Goal: Task Accomplishment & Management: Use online tool/utility

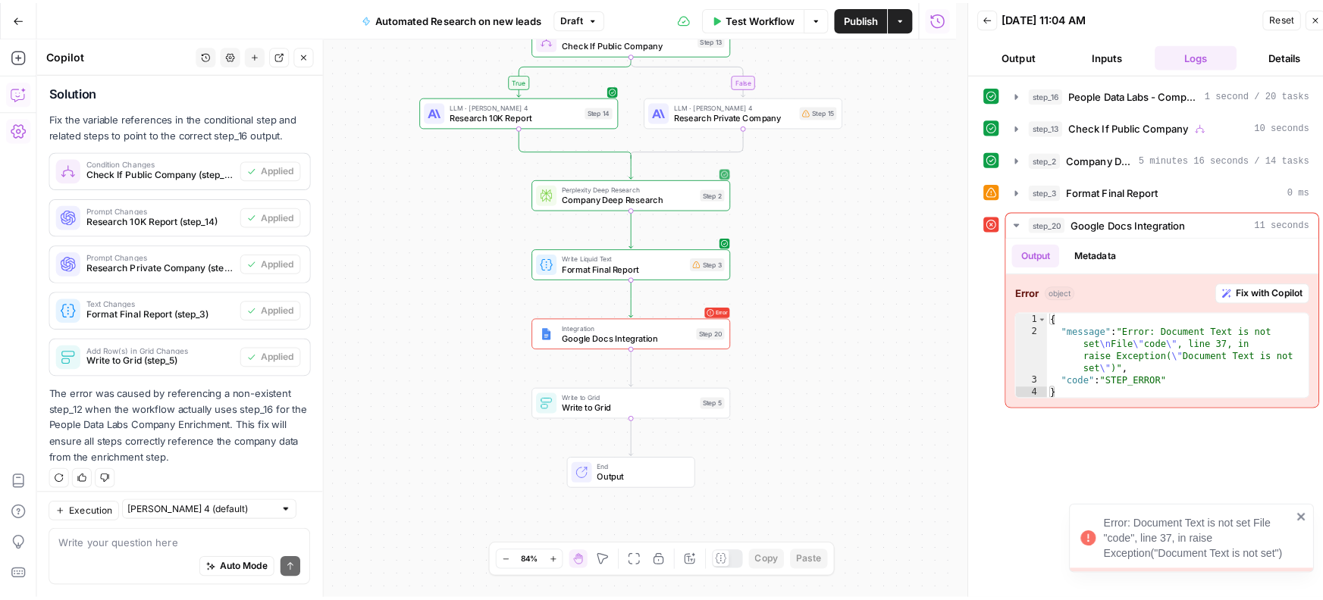
scroll to position [1103, 0]
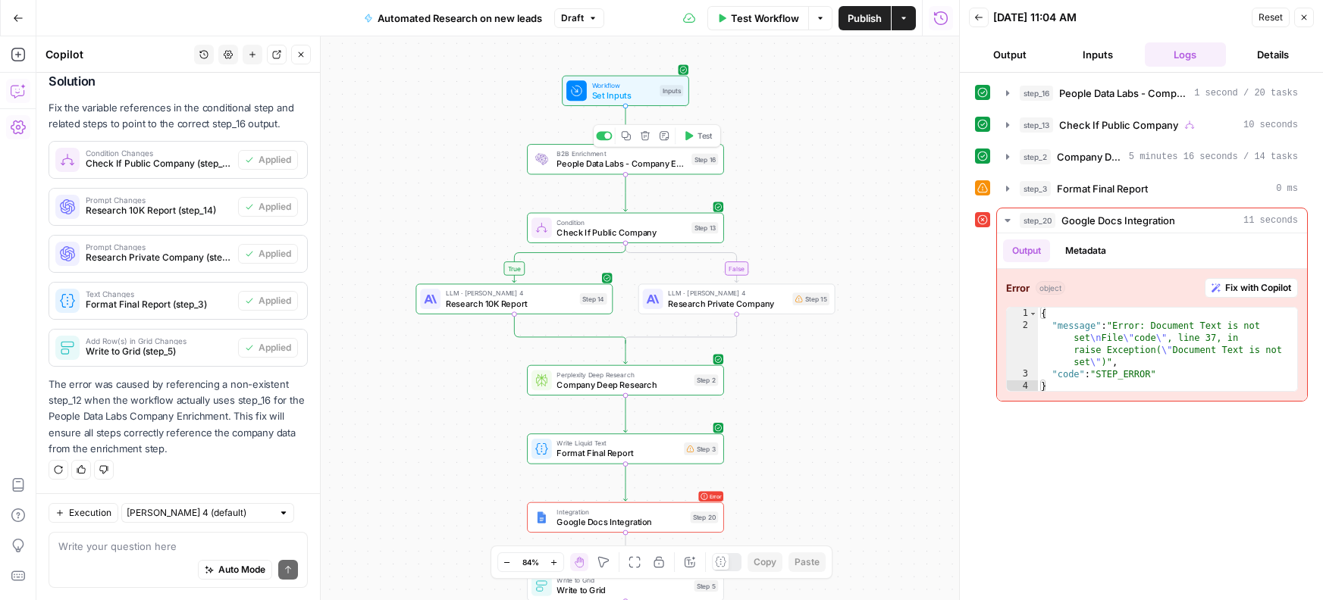
click at [622, 164] on span "People Data Labs - Company Enrichment" at bounding box center [621, 164] width 130 height 13
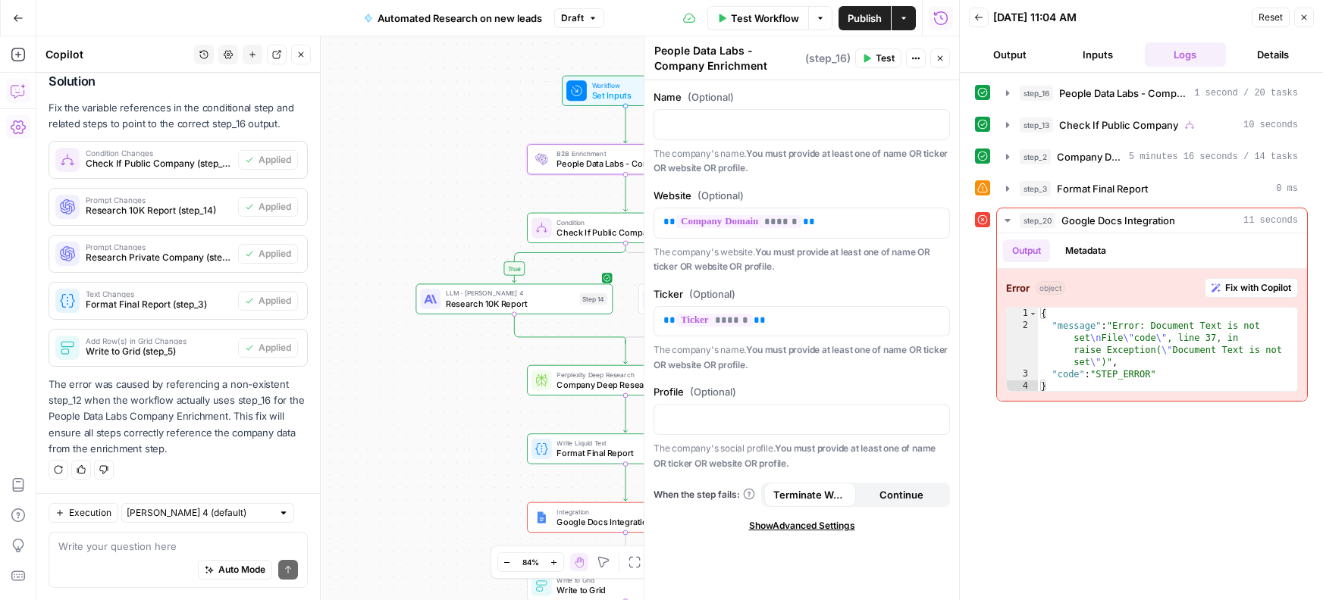
click at [1296, 16] on button "Close" at bounding box center [1304, 18] width 20 height 20
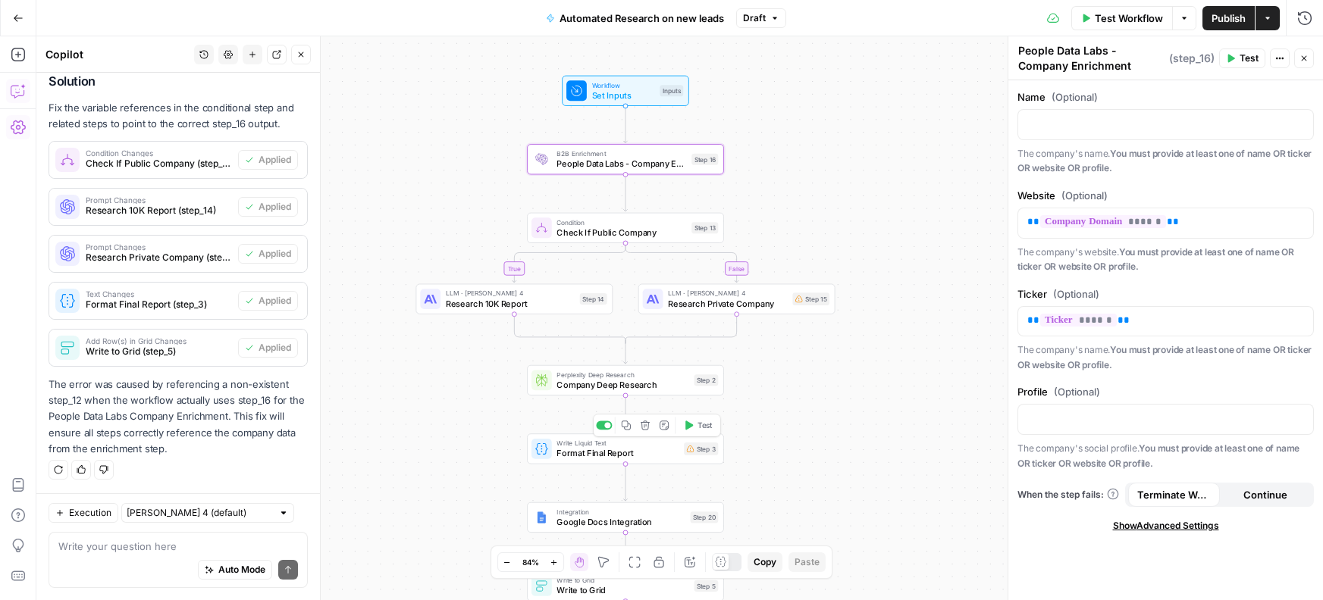
click at [627, 458] on span "Format Final Report" at bounding box center [617, 453] width 122 height 13
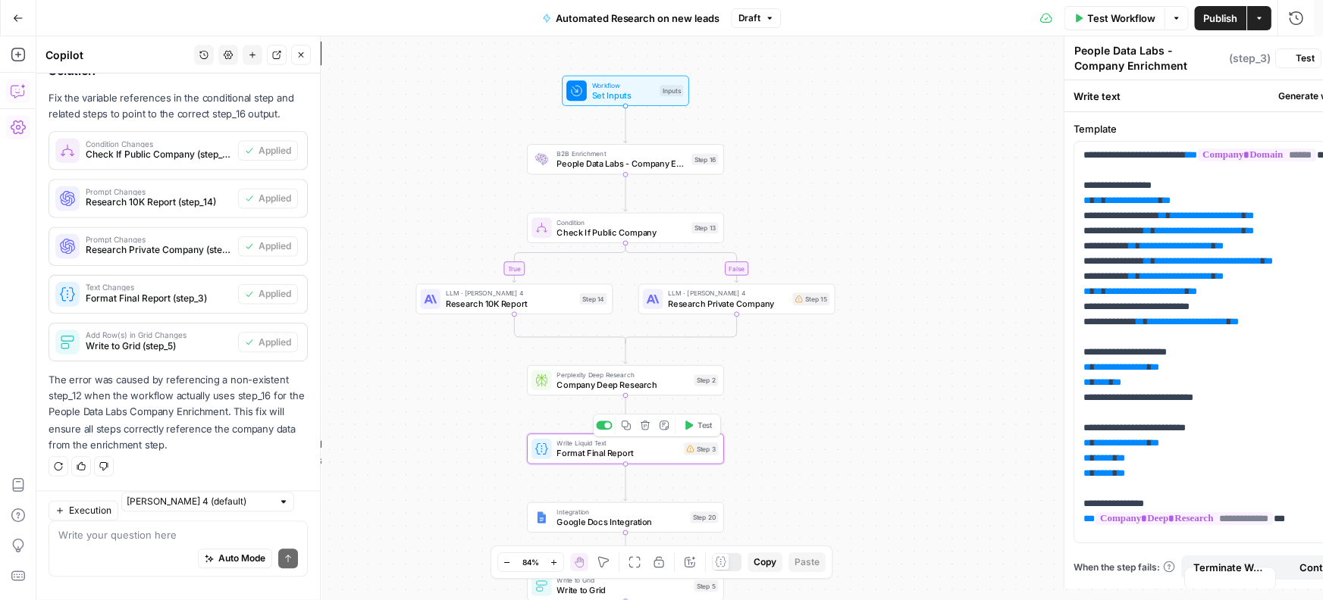
type textarea "Format Final Report"
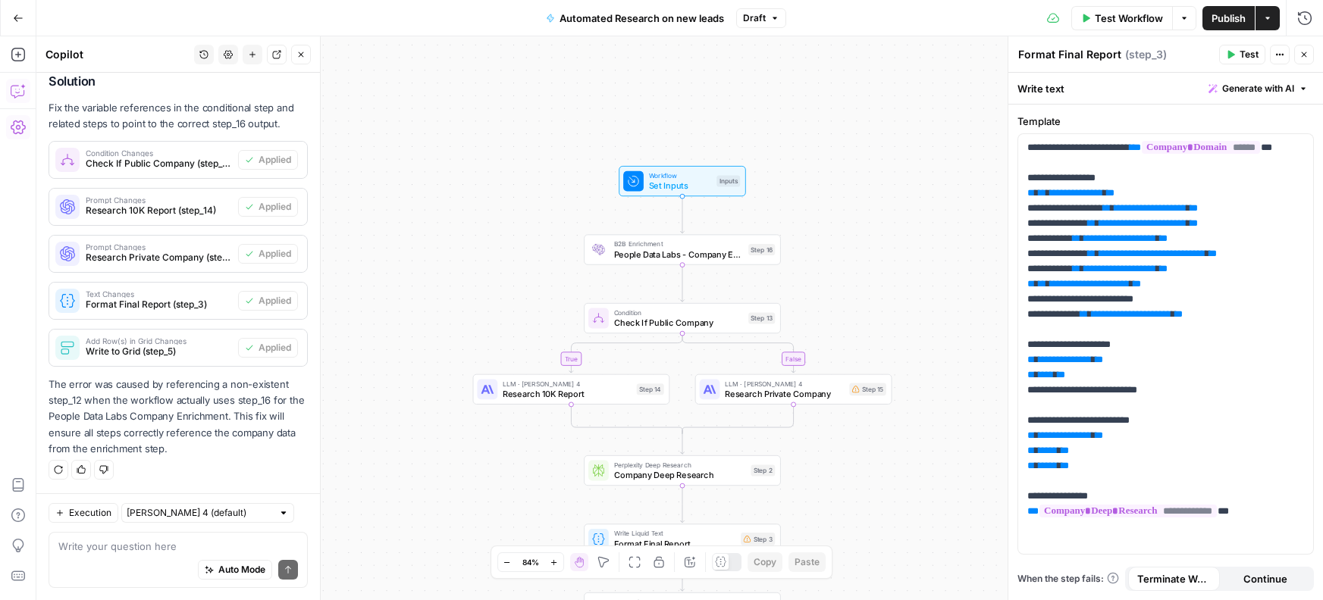
click at [29, 17] on button "Go Back" at bounding box center [18, 18] width 27 height 27
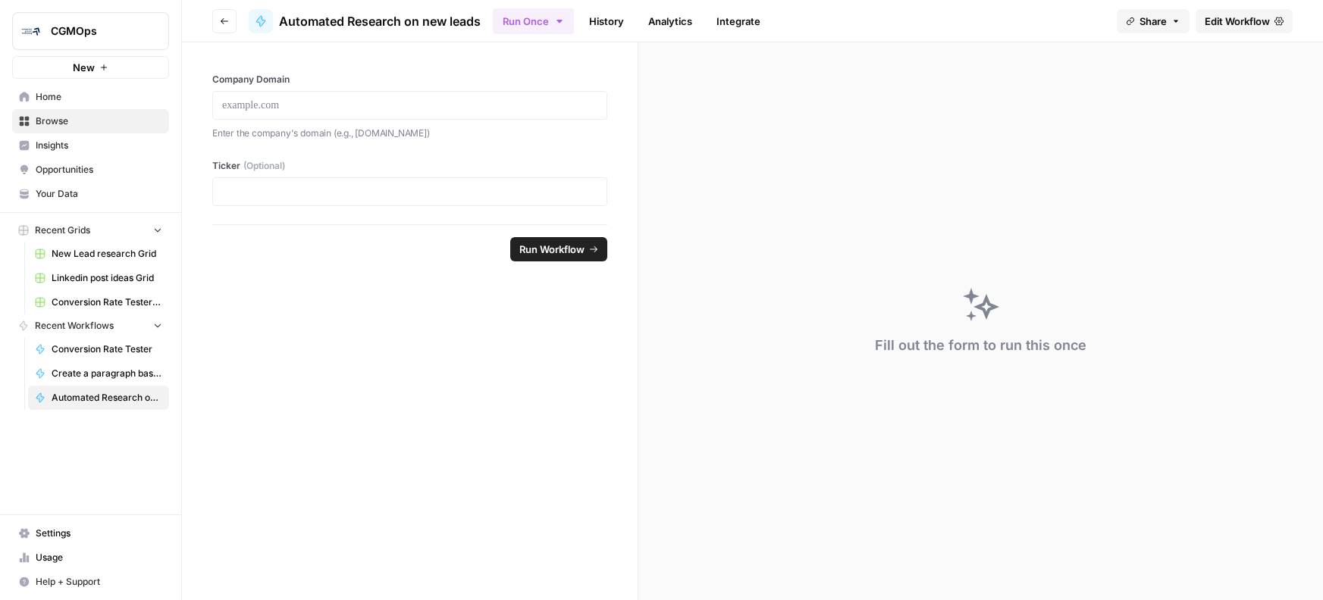
click at [58, 104] on link "Home" at bounding box center [90, 97] width 157 height 24
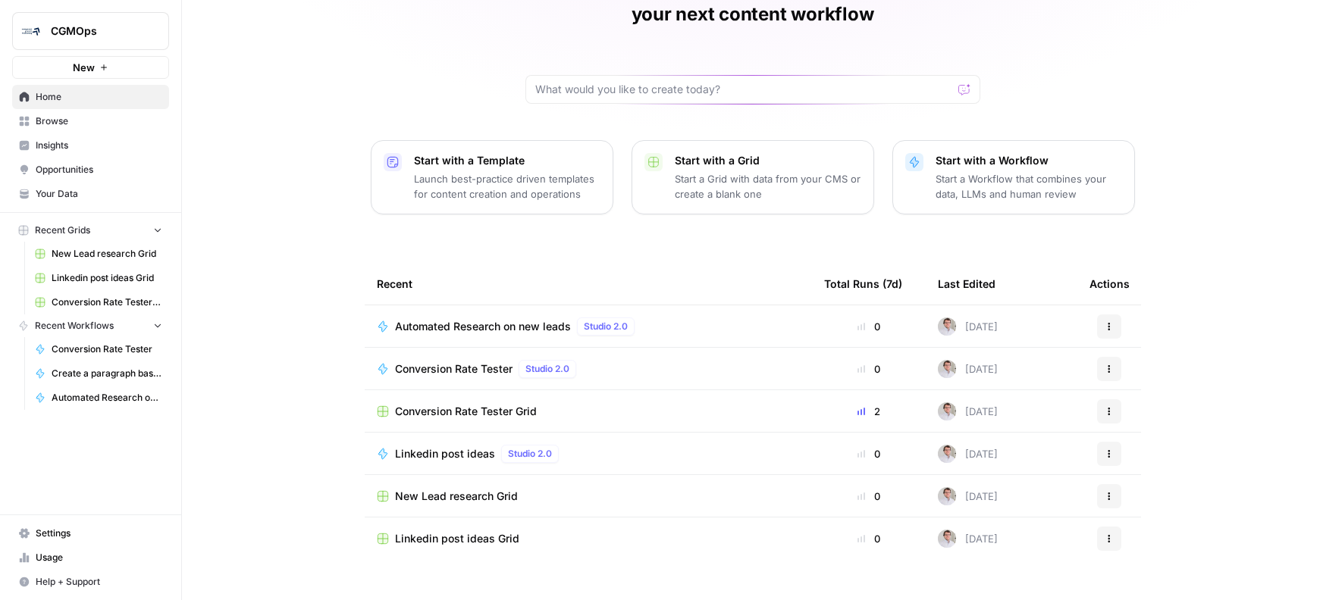
scroll to position [97, 0]
click at [459, 359] on span "Conversion Rate Tester" at bounding box center [453, 366] width 117 height 15
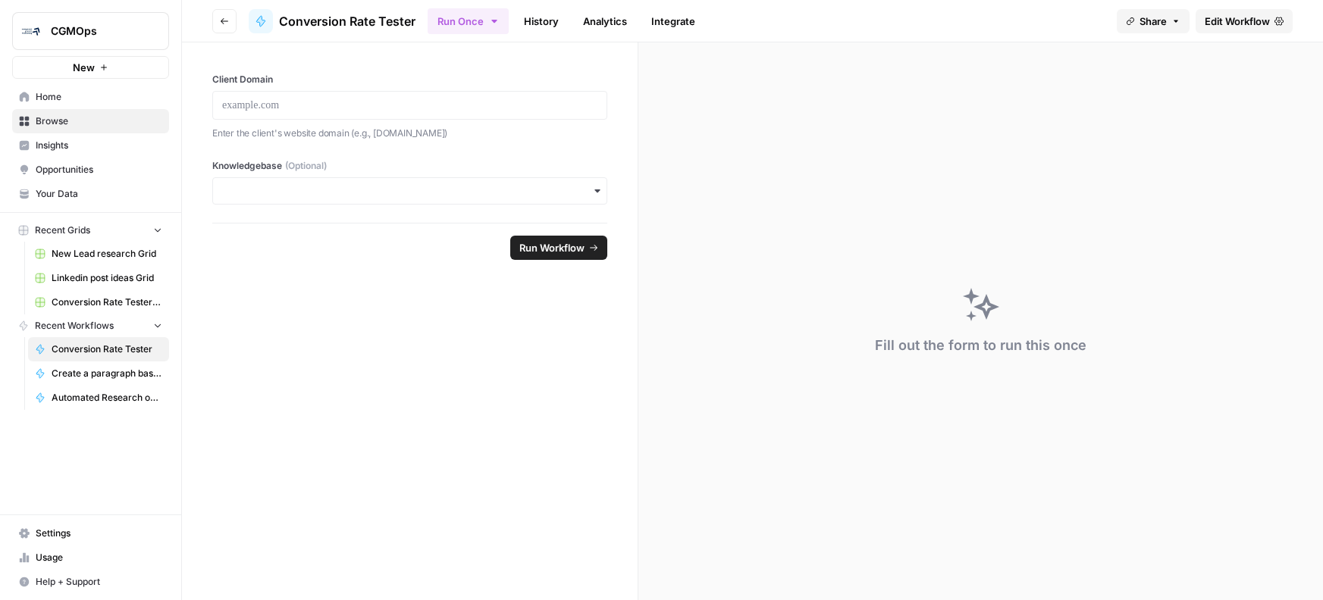
click at [1259, 17] on span "Edit Workflow" at bounding box center [1237, 21] width 65 height 15
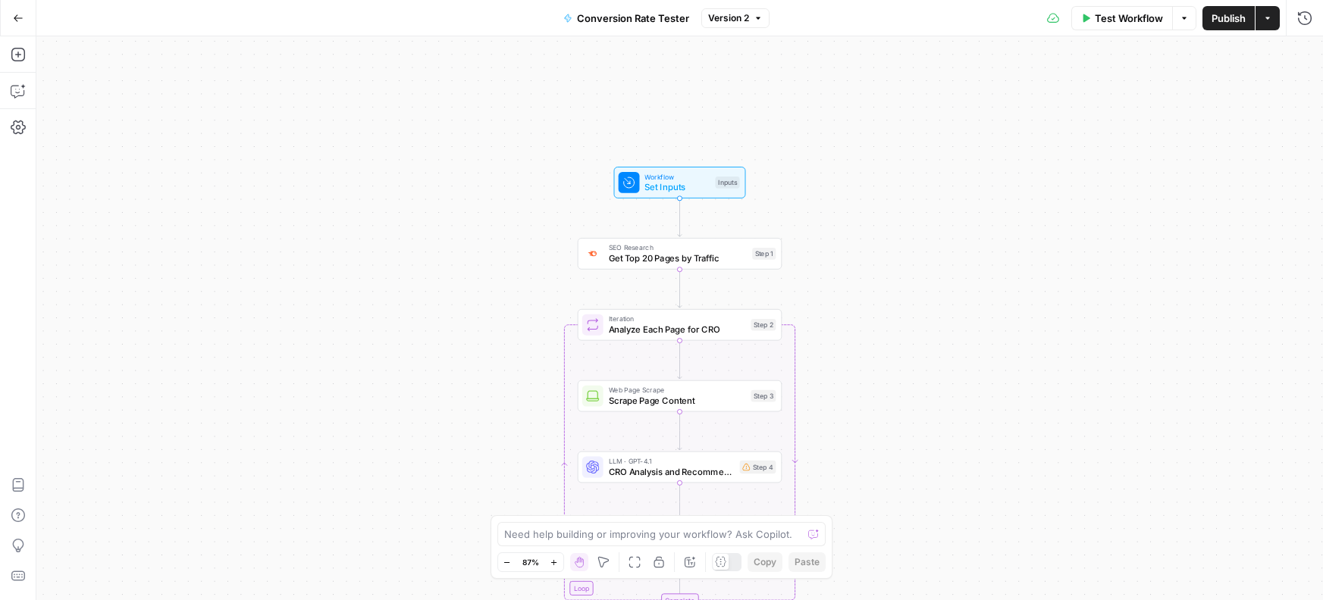
click at [19, 20] on icon "button" at bounding box center [18, 18] width 11 height 11
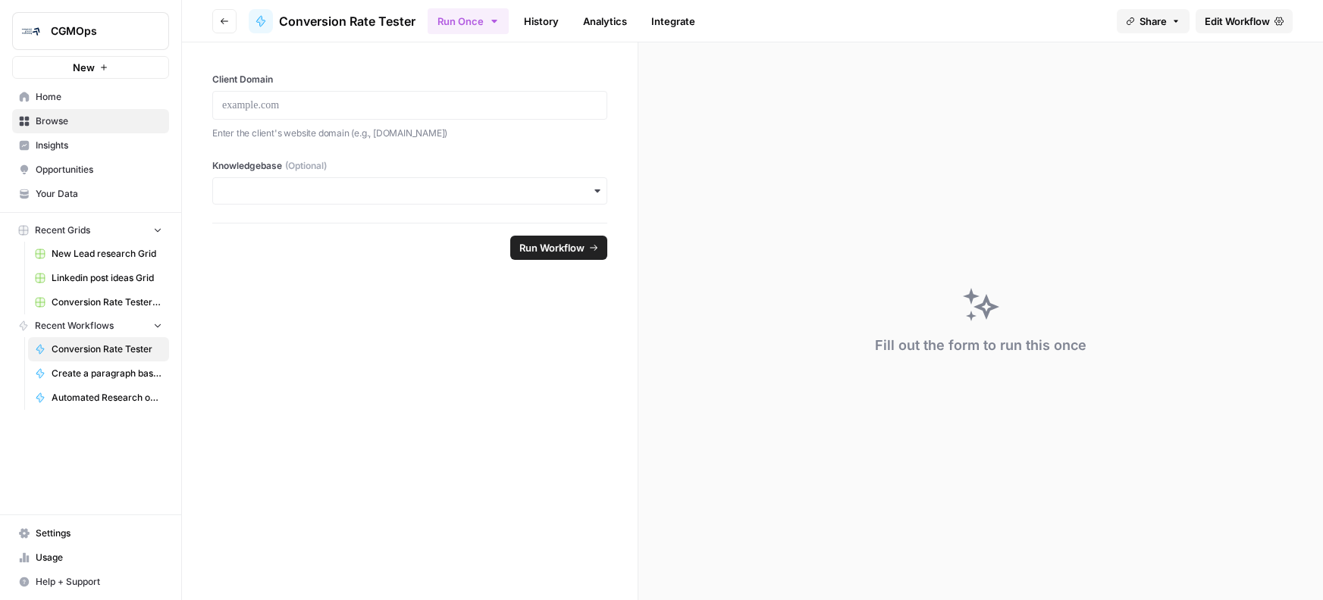
click at [1247, 2] on header "Go back Conversion Rate Tester Run Once History Analytics Integrate Share Edit …" at bounding box center [752, 21] width 1141 height 42
click at [1243, 12] on link "Edit Workflow" at bounding box center [1243, 21] width 97 height 24
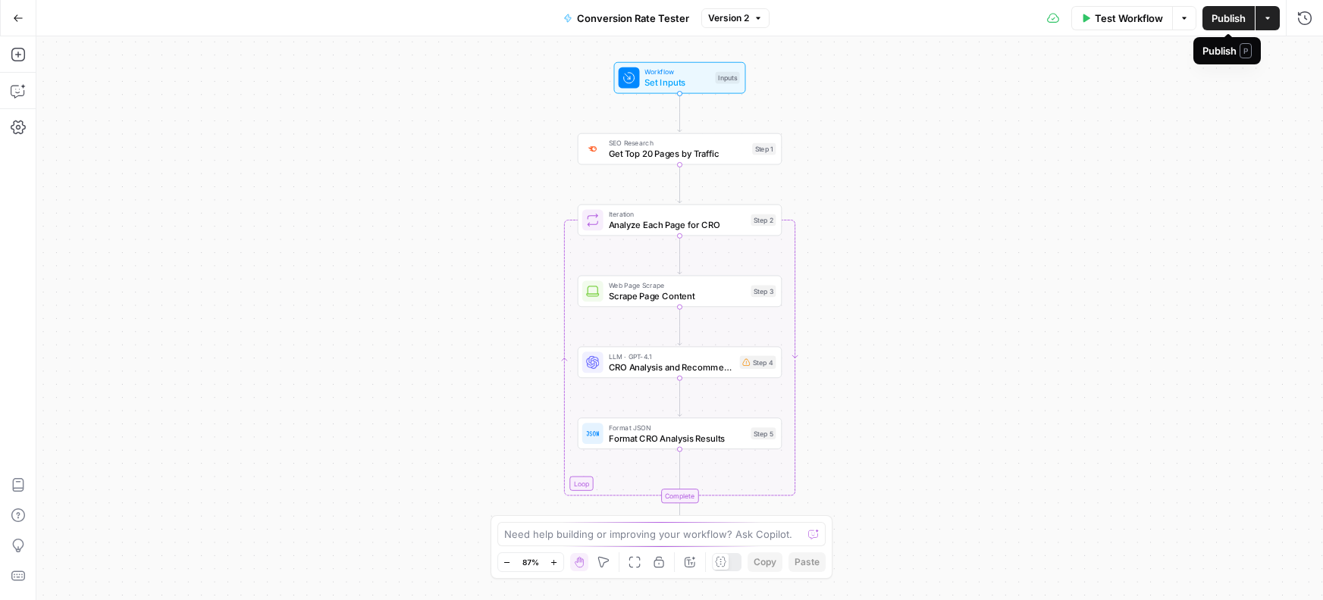
click at [1222, 21] on span "Publish" at bounding box center [1228, 18] width 34 height 15
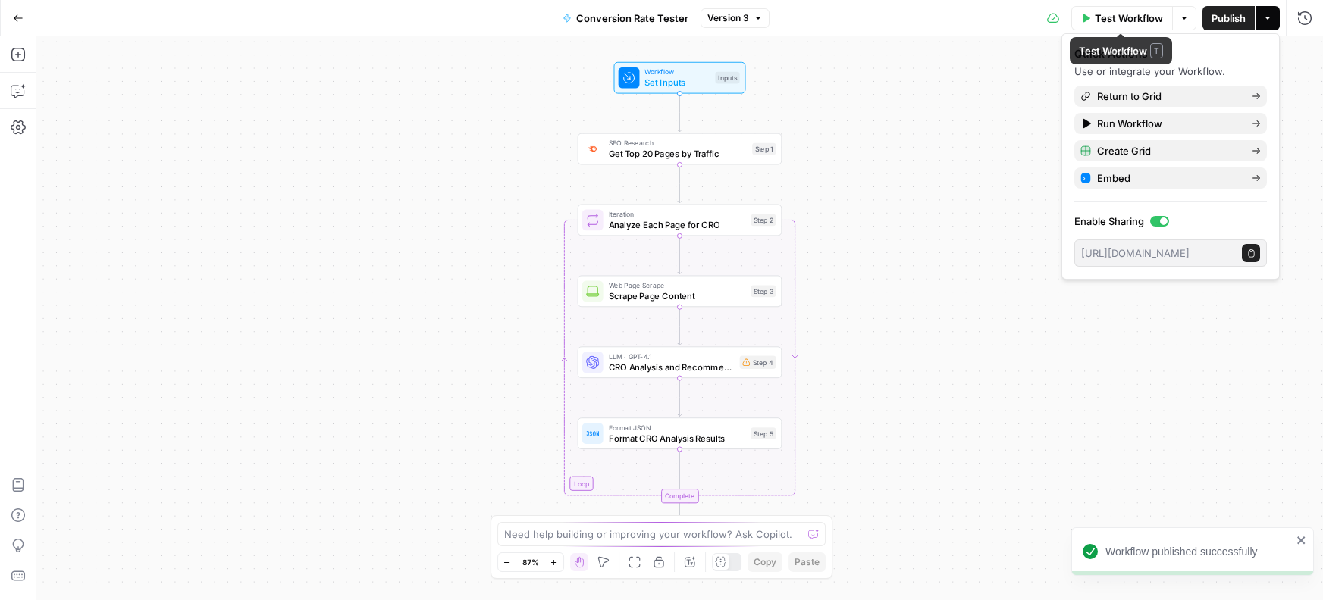
click at [1189, 19] on button "Options" at bounding box center [1184, 18] width 24 height 24
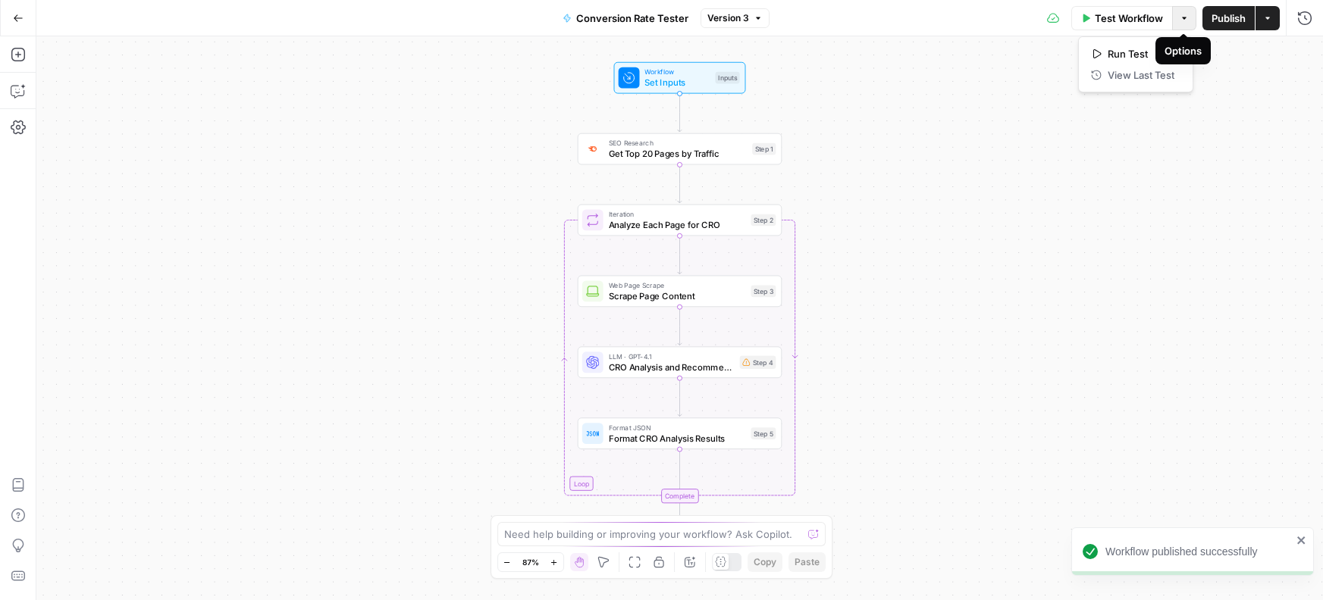
click at [1189, 18] on button "Options" at bounding box center [1184, 18] width 24 height 24
click at [718, 19] on span "Version 3" at bounding box center [728, 18] width 42 height 14
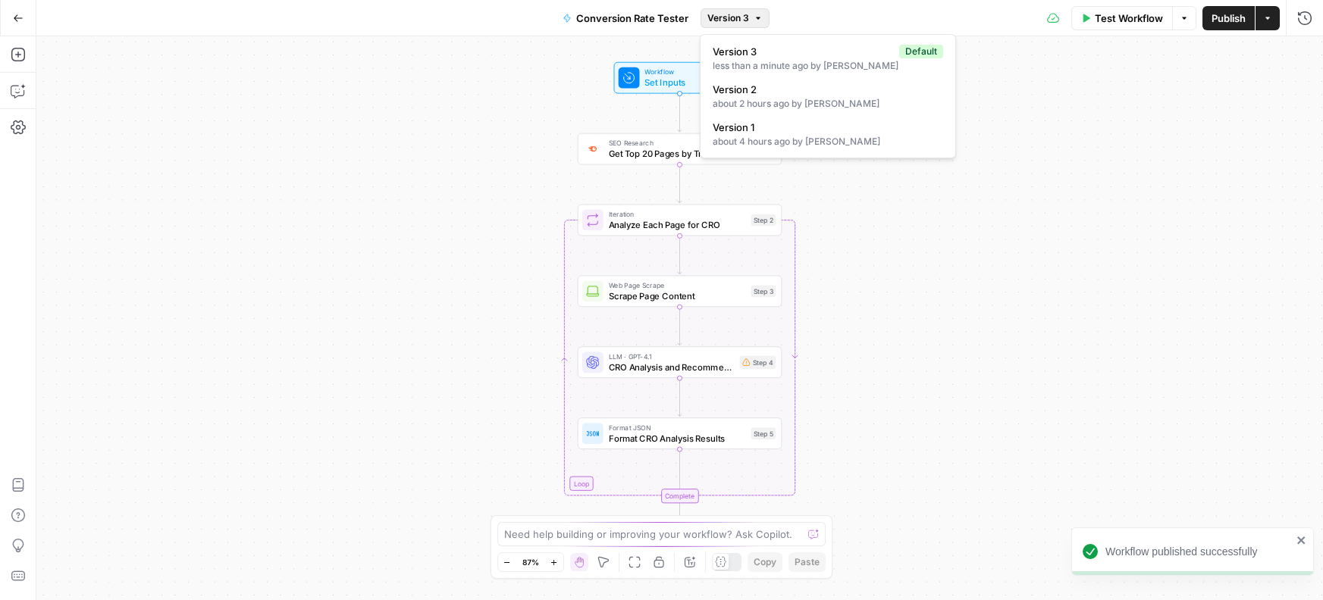
click at [718, 19] on span "Version 3" at bounding box center [728, 18] width 42 height 14
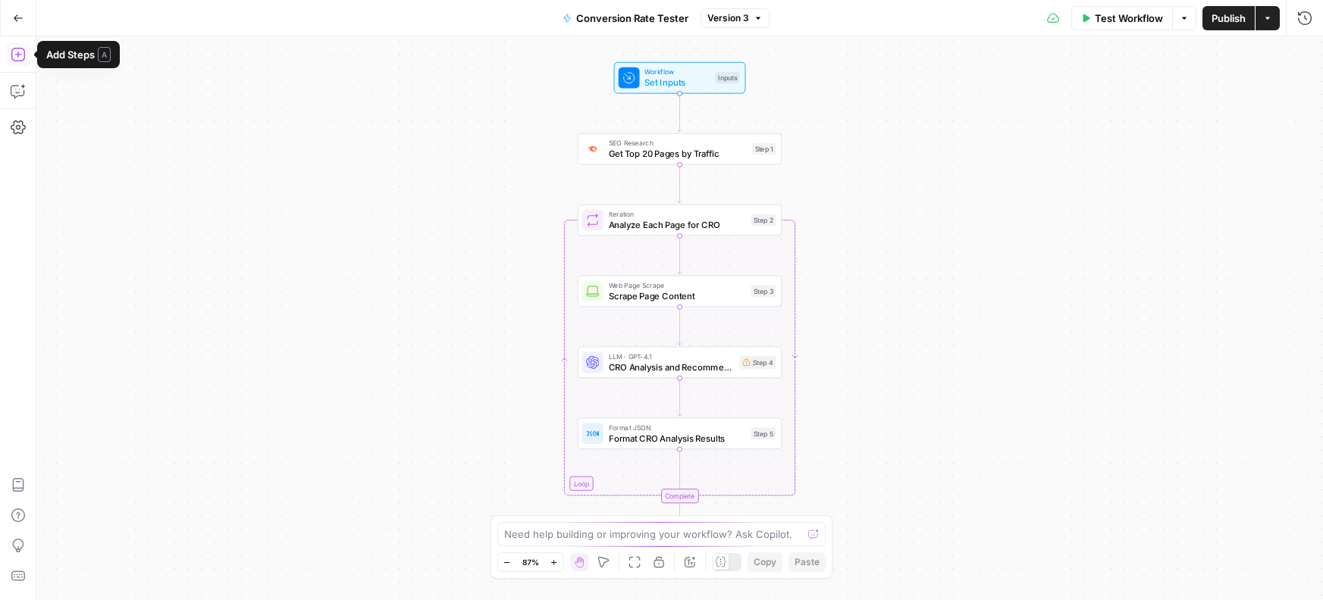
click at [24, 19] on button "Go Back" at bounding box center [18, 18] width 27 height 27
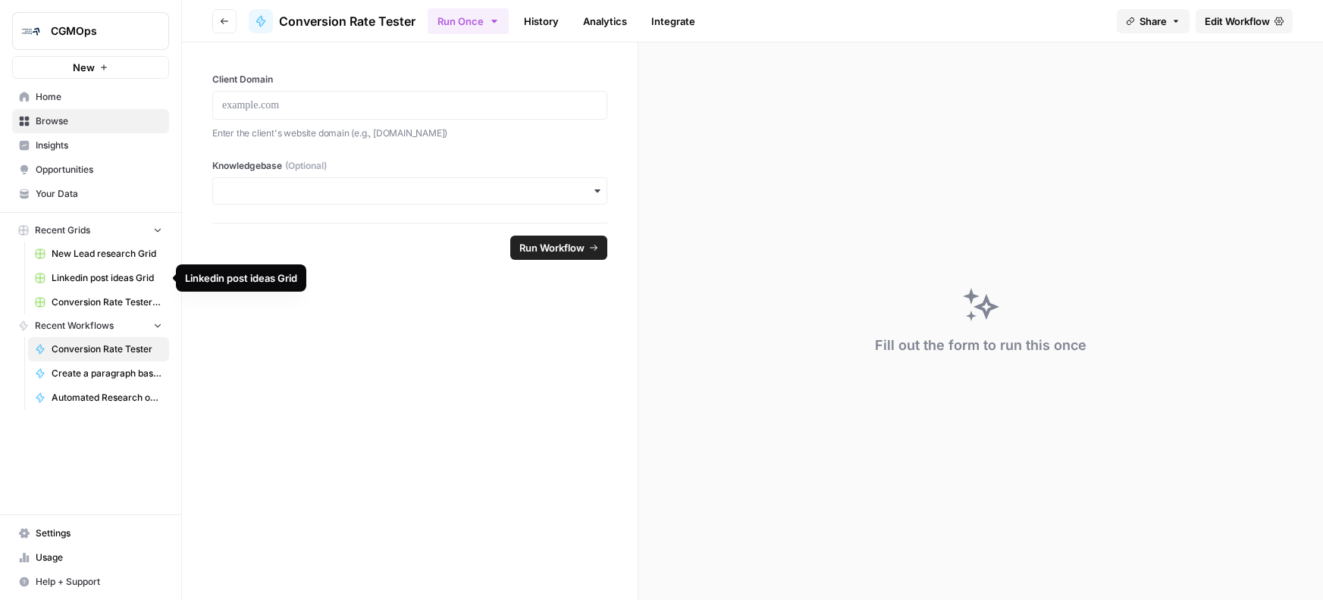
click at [64, 104] on link "Home" at bounding box center [90, 97] width 157 height 24
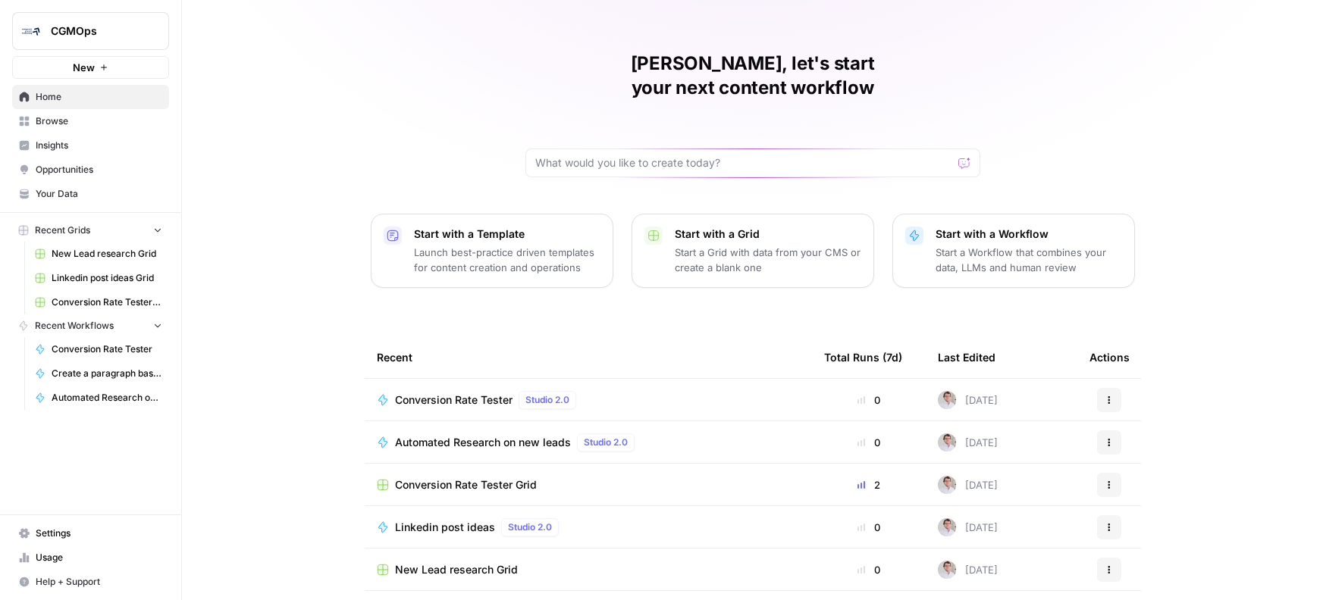
scroll to position [41, 0]
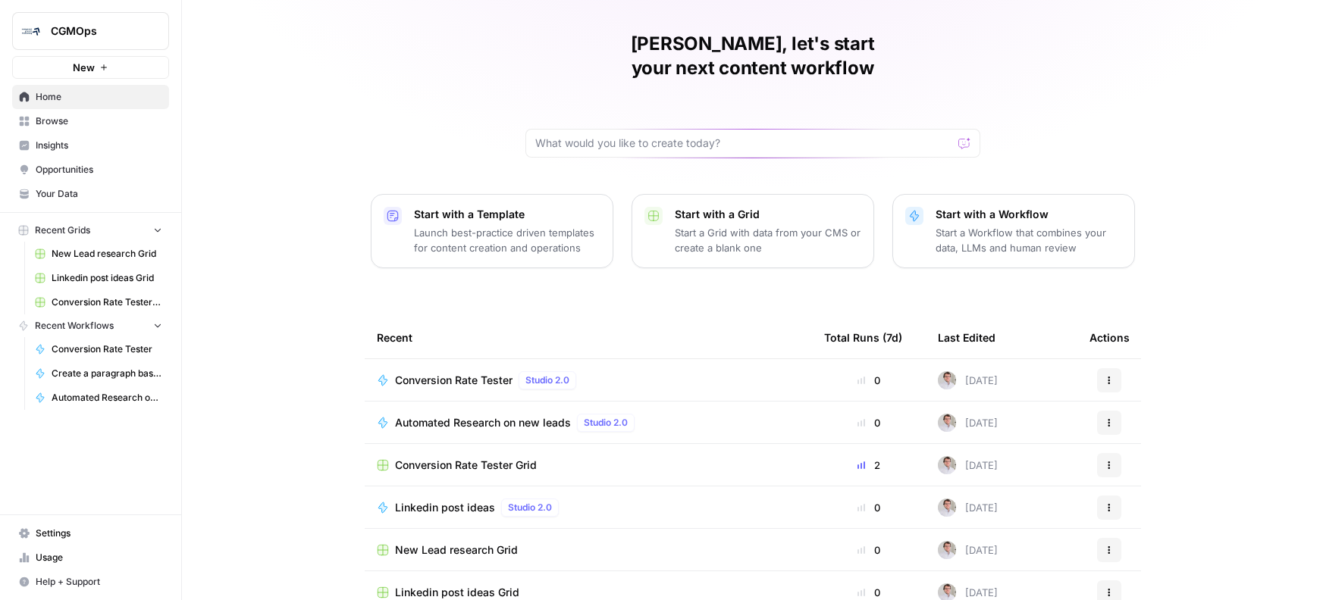
click at [522, 458] on span "Conversion Rate Tester Grid" at bounding box center [466, 465] width 142 height 15
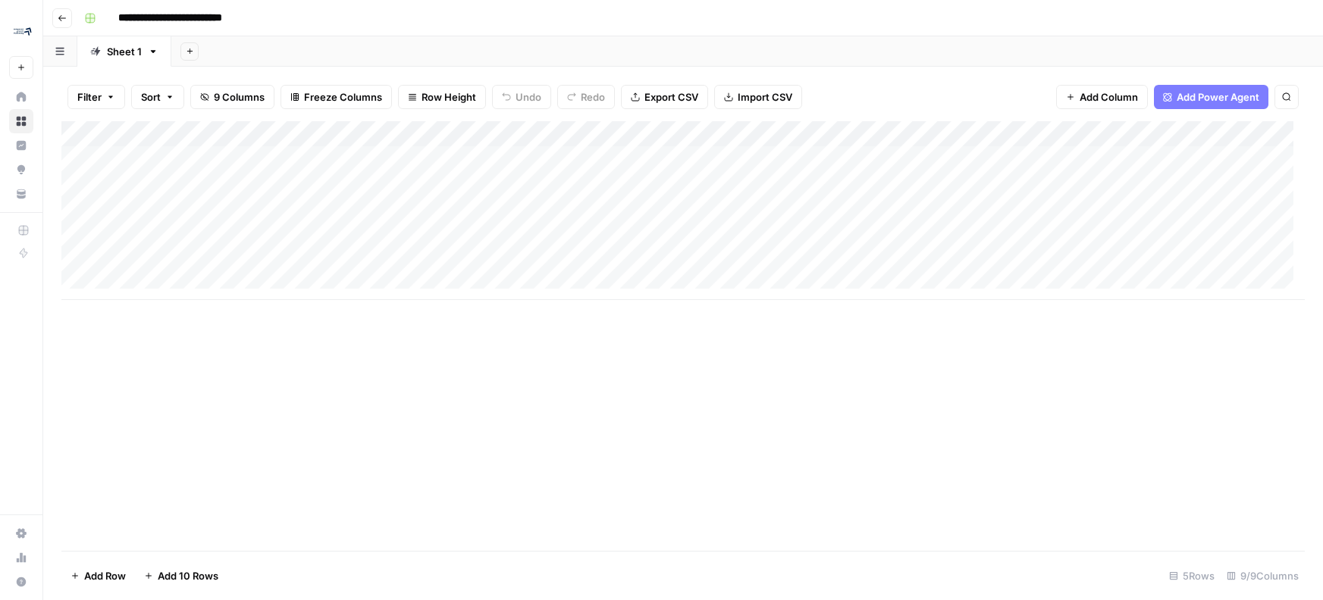
click at [834, 166] on div "Add Column" at bounding box center [682, 210] width 1243 height 179
click at [832, 163] on div "Add Column" at bounding box center [682, 210] width 1243 height 179
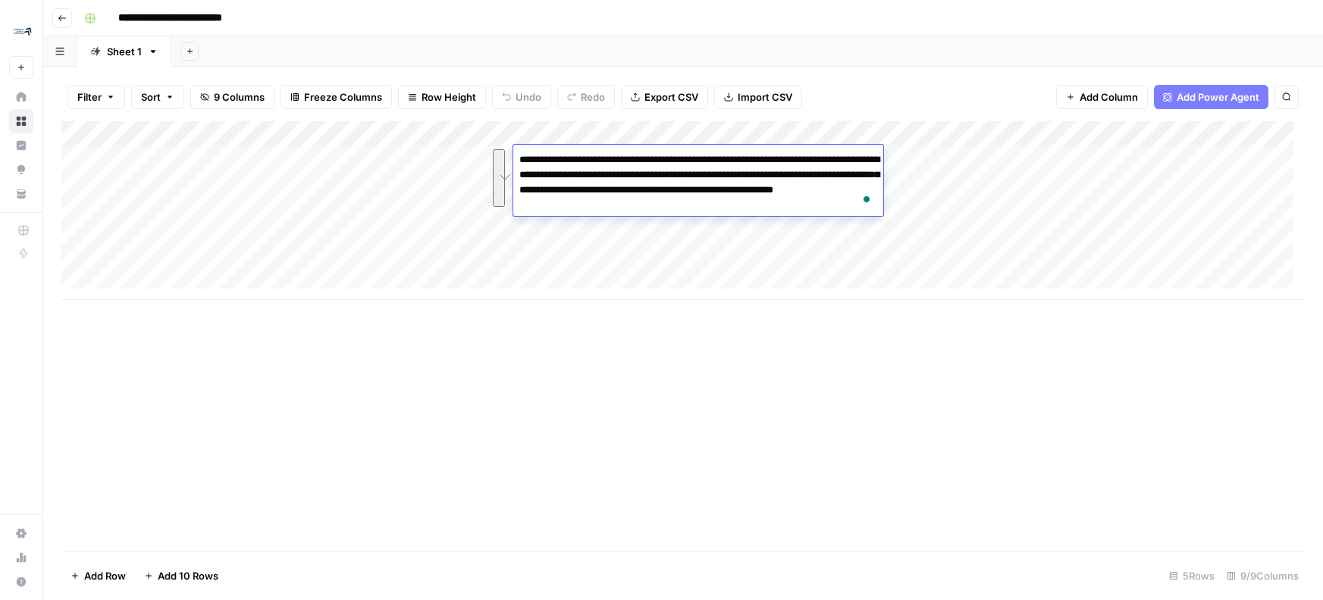
drag, startPoint x: 675, startPoint y: 204, endPoint x: 513, endPoint y: 157, distance: 168.9
click at [0, 0] on div "**********" at bounding box center [0, 0] width 0 height 0
click at [635, 264] on div "Add Column" at bounding box center [682, 210] width 1243 height 179
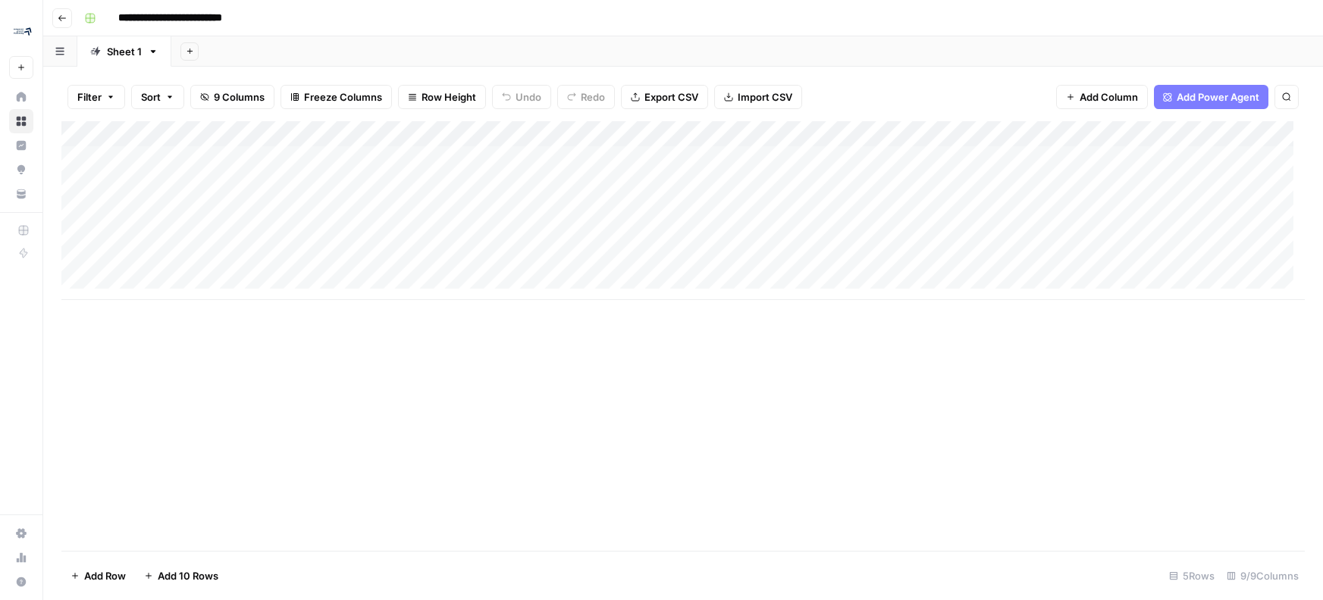
click at [610, 163] on div "Add Column" at bounding box center [682, 210] width 1243 height 179
click at [753, 263] on div "Add Column" at bounding box center [682, 210] width 1243 height 179
click at [932, 149] on div "Add Column" at bounding box center [682, 210] width 1243 height 179
click at [813, 161] on div "Add Column" at bounding box center [682, 210] width 1243 height 179
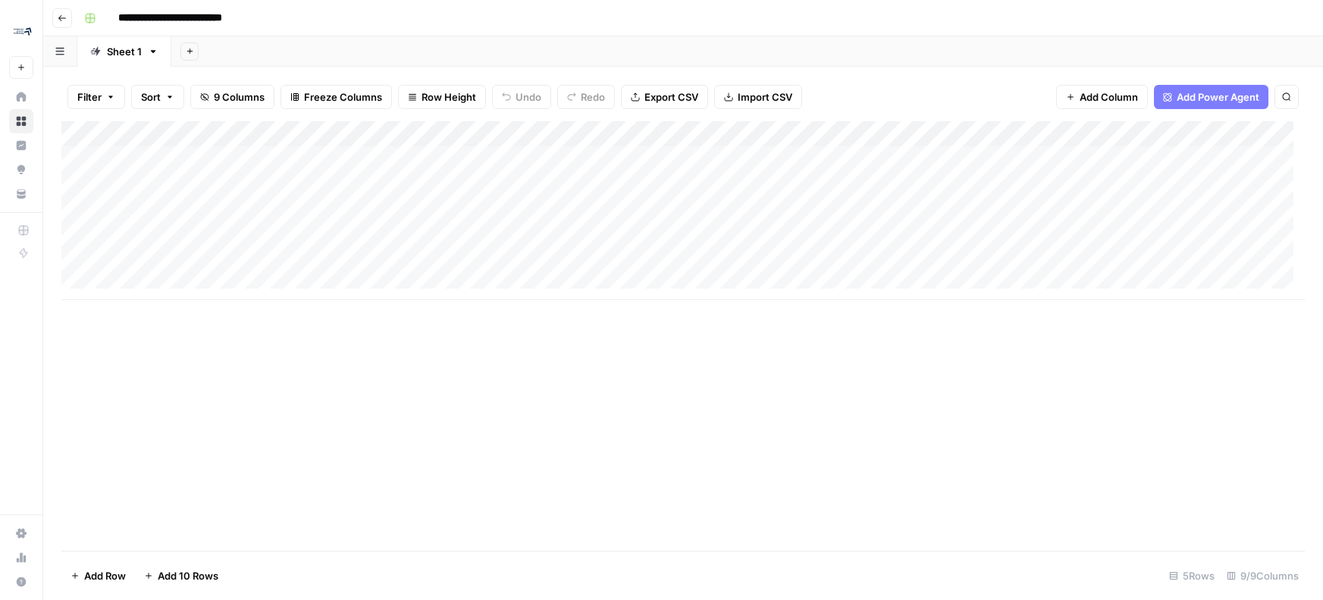
click at [813, 161] on div "Add Column" at bounding box center [682, 210] width 1243 height 179
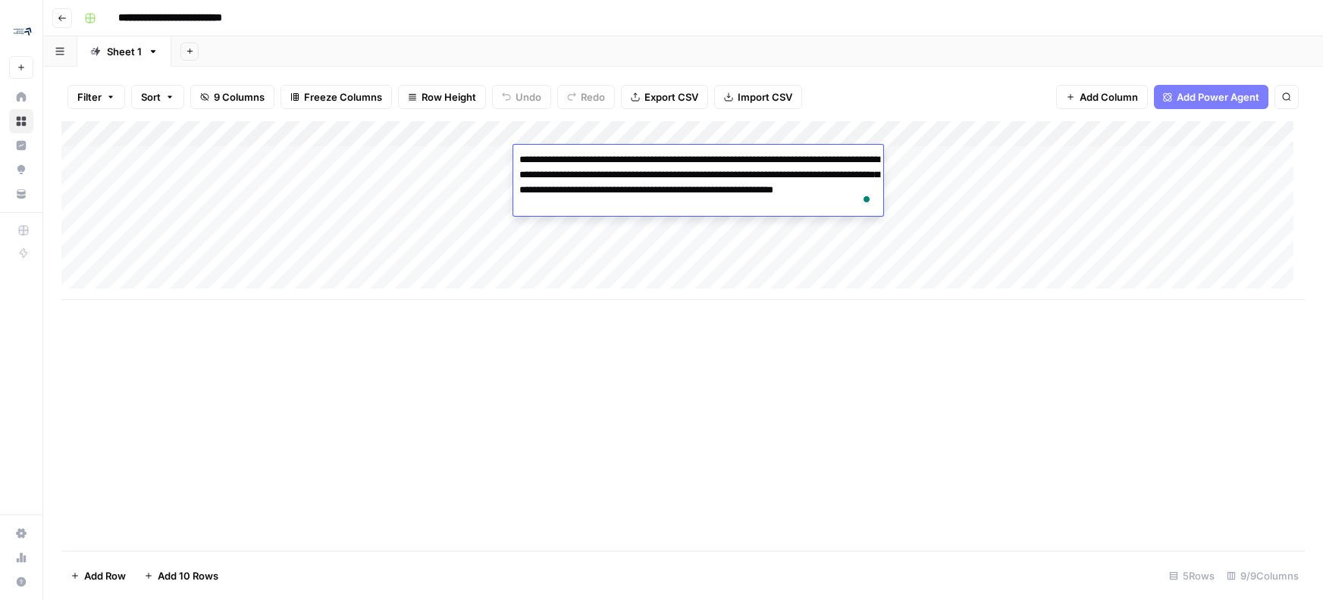
click at [760, 268] on div "Add Column" at bounding box center [682, 210] width 1243 height 179
